Goal: Find contact information: Find contact information

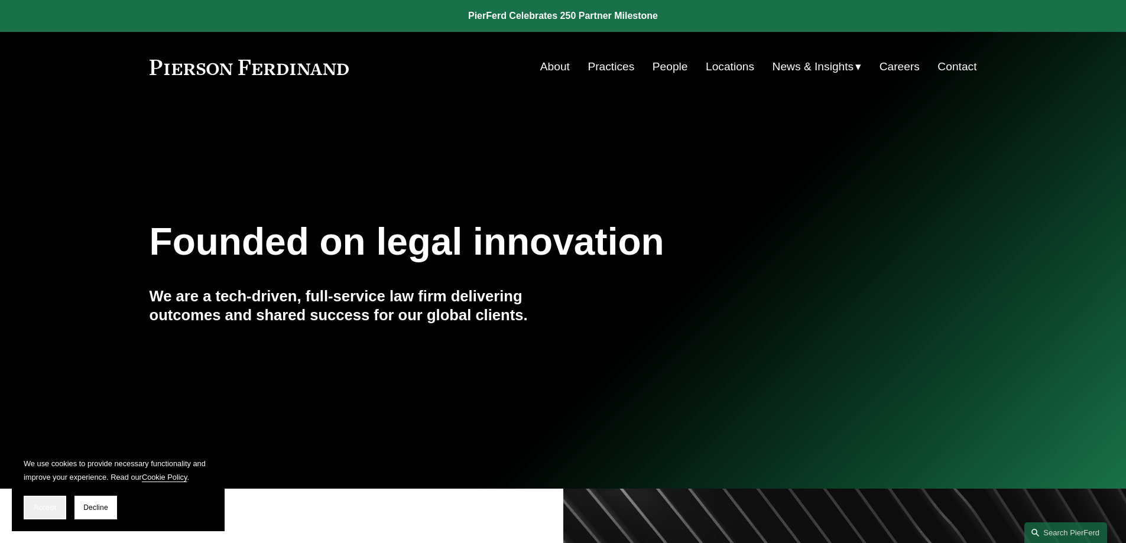
click at [51, 511] on span "Accept" at bounding box center [45, 508] width 22 height 8
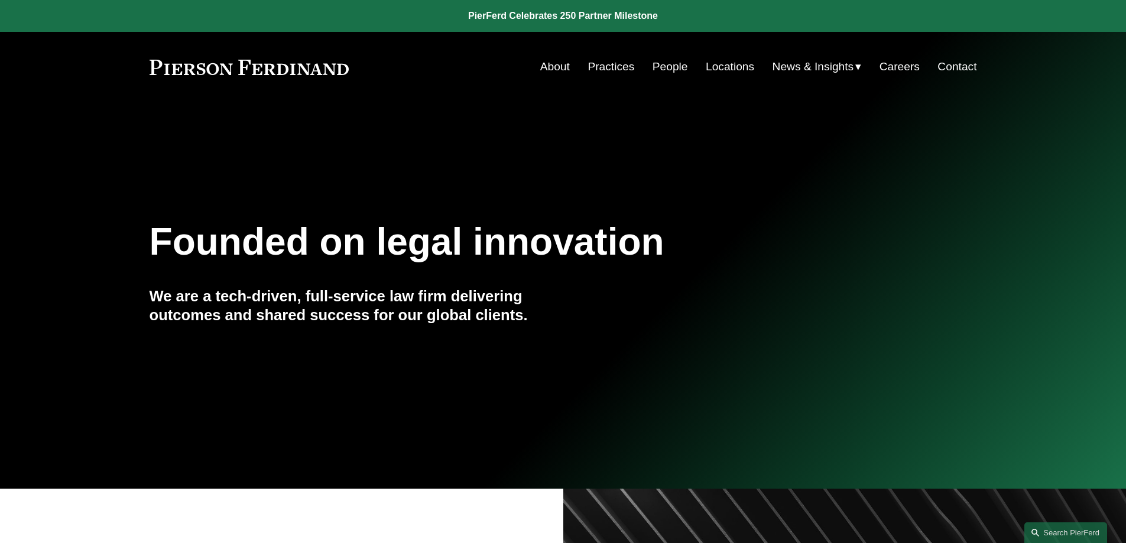
click at [722, 63] on link "Locations" at bounding box center [730, 67] width 48 height 22
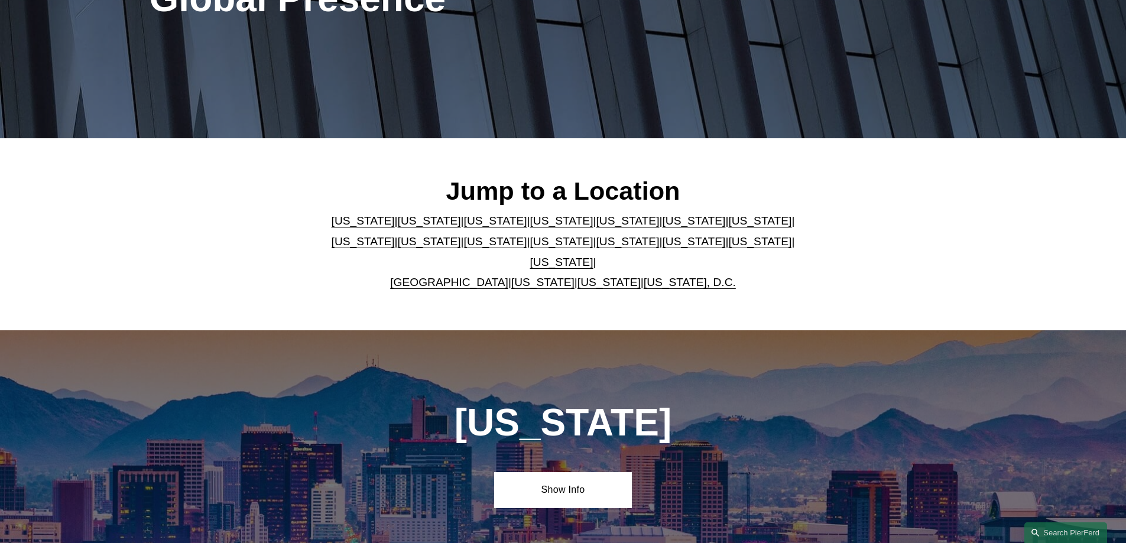
scroll to position [236, 0]
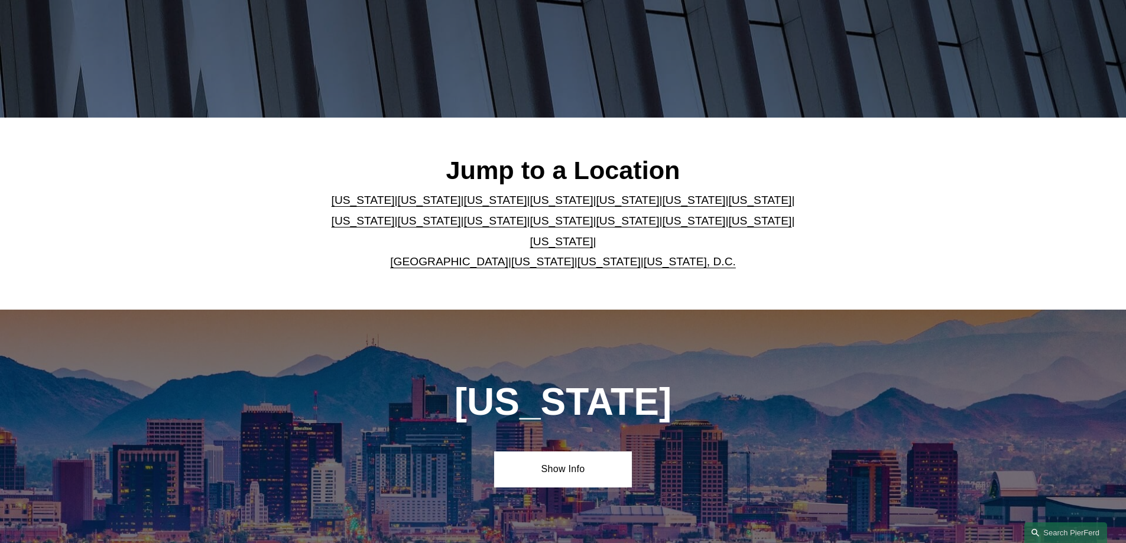
click at [530, 222] on link "New York" at bounding box center [561, 221] width 63 height 12
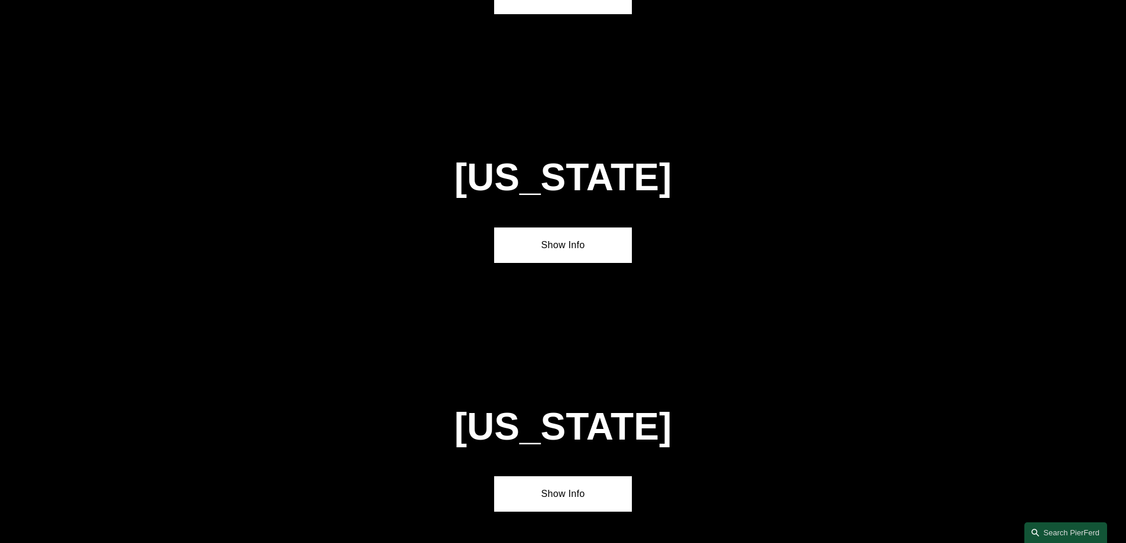
scroll to position [3028, 0]
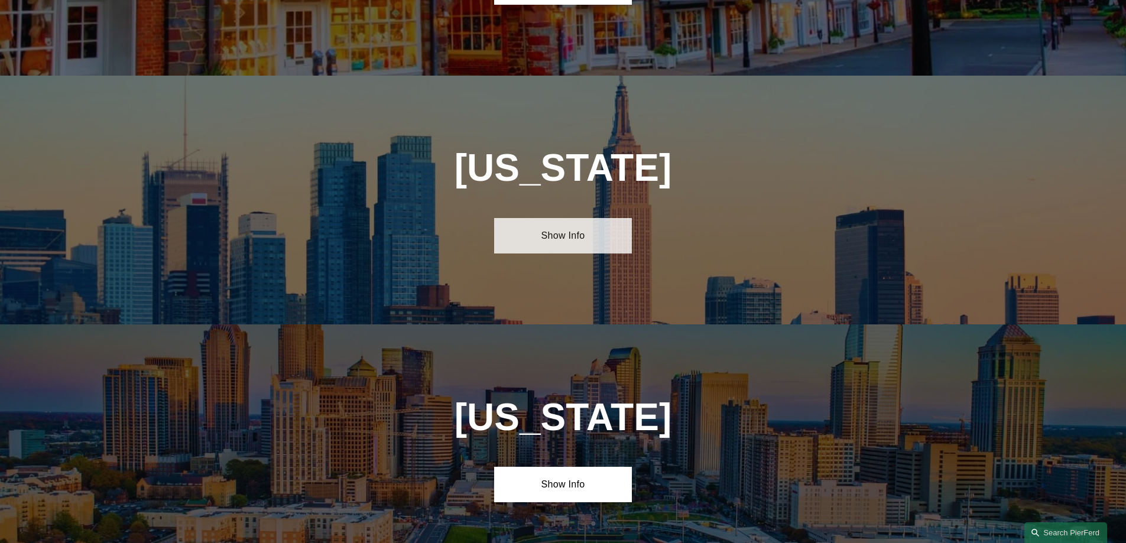
click at [594, 218] on link "Show Info" at bounding box center [563, 235] width 138 height 35
